Goal: Check status: Check status

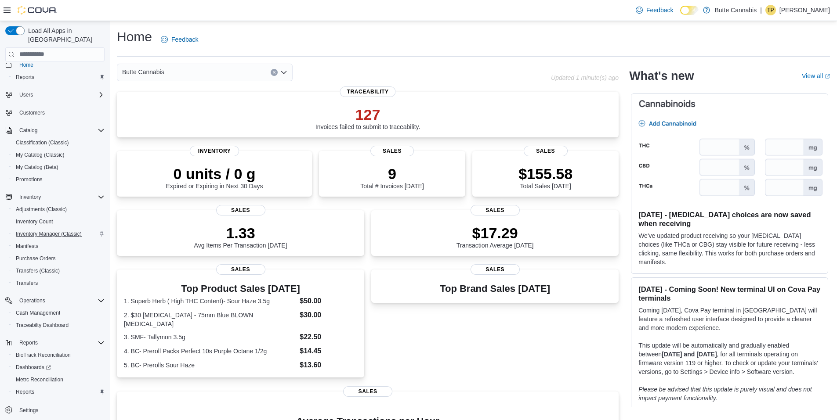
scroll to position [11, 0]
click at [41, 253] on span "Purchase Orders" at bounding box center [36, 256] width 40 height 7
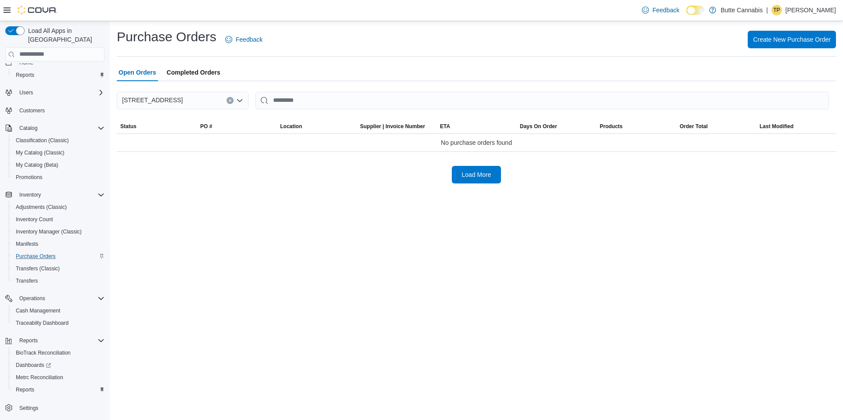
click at [197, 70] on span "Completed Orders" at bounding box center [194, 73] width 54 height 18
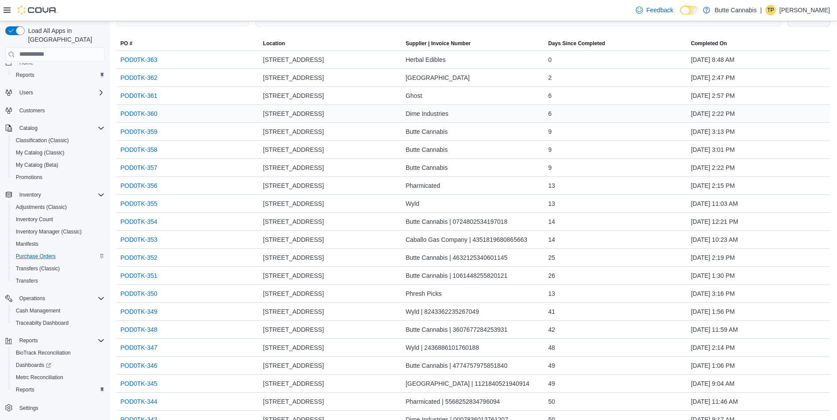
scroll to position [88, 0]
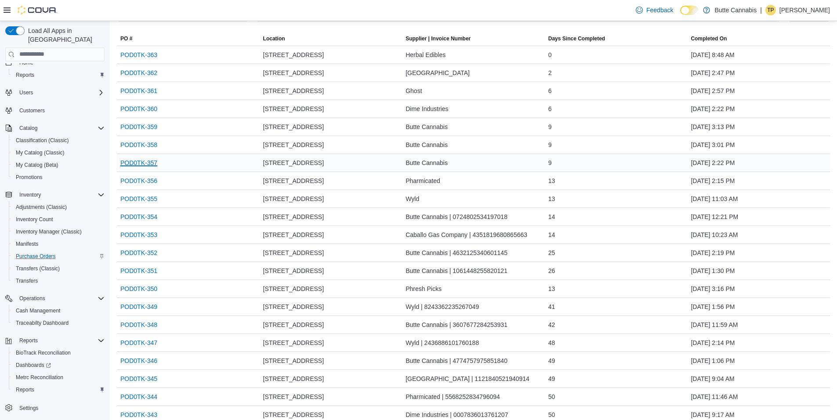
click at [137, 162] on link "POD0TK-357" at bounding box center [138, 163] width 37 height 11
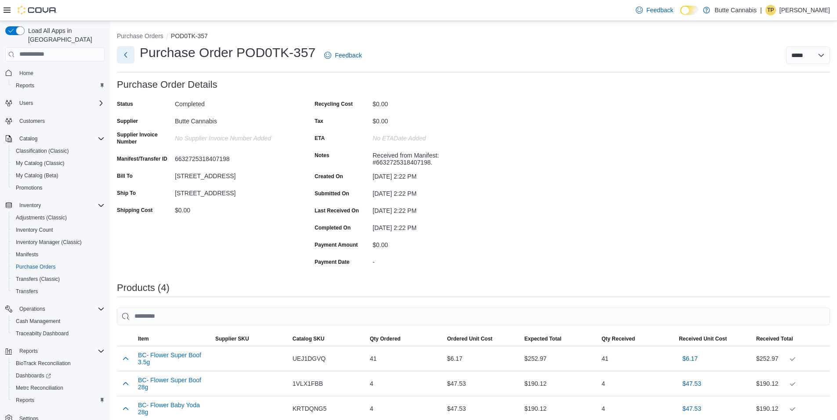
click at [124, 51] on button "Next" at bounding box center [126, 55] width 18 height 18
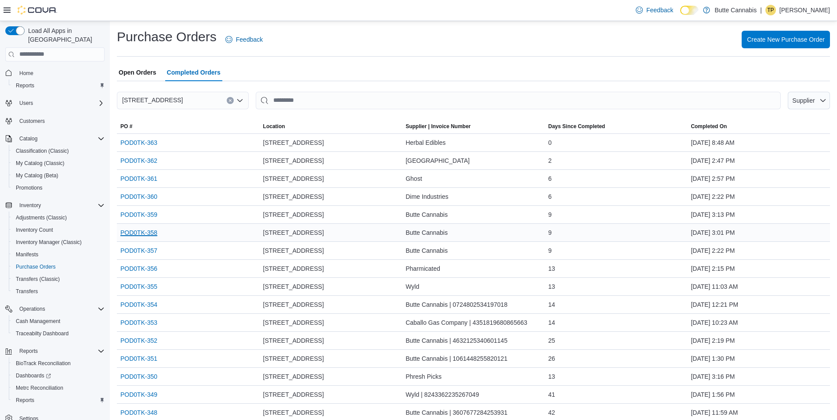
click at [142, 228] on link "POD0TK-358" at bounding box center [138, 232] width 37 height 11
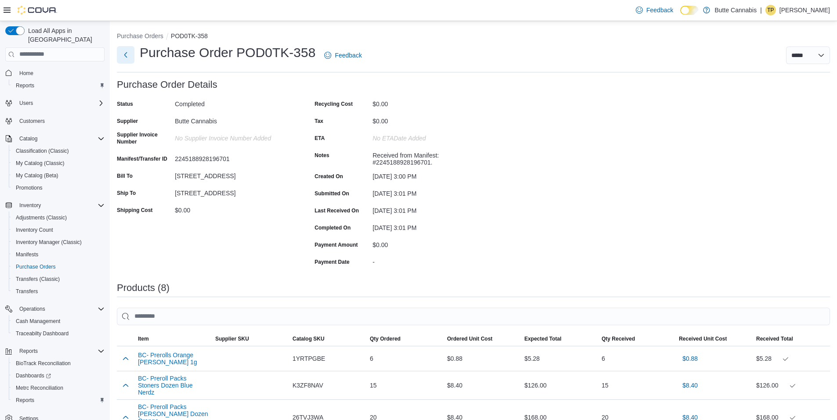
click at [129, 58] on button "Next" at bounding box center [126, 55] width 18 height 18
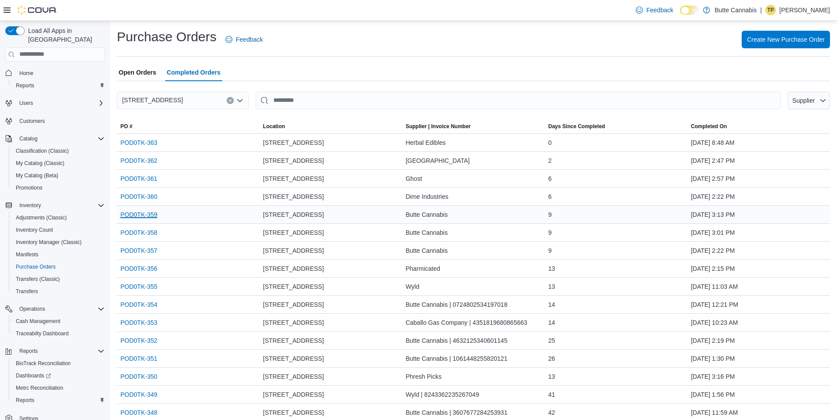
click at [137, 217] on link "POD0TK-359" at bounding box center [138, 214] width 37 height 11
